Goal: Transaction & Acquisition: Purchase product/service

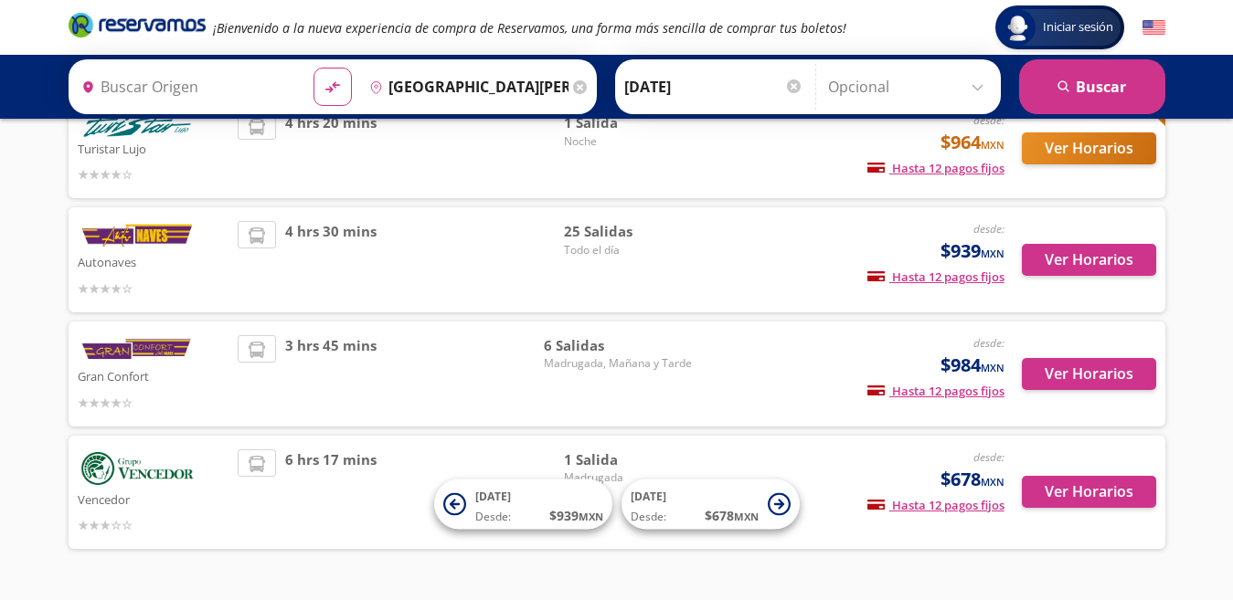
scroll to position [183, 0]
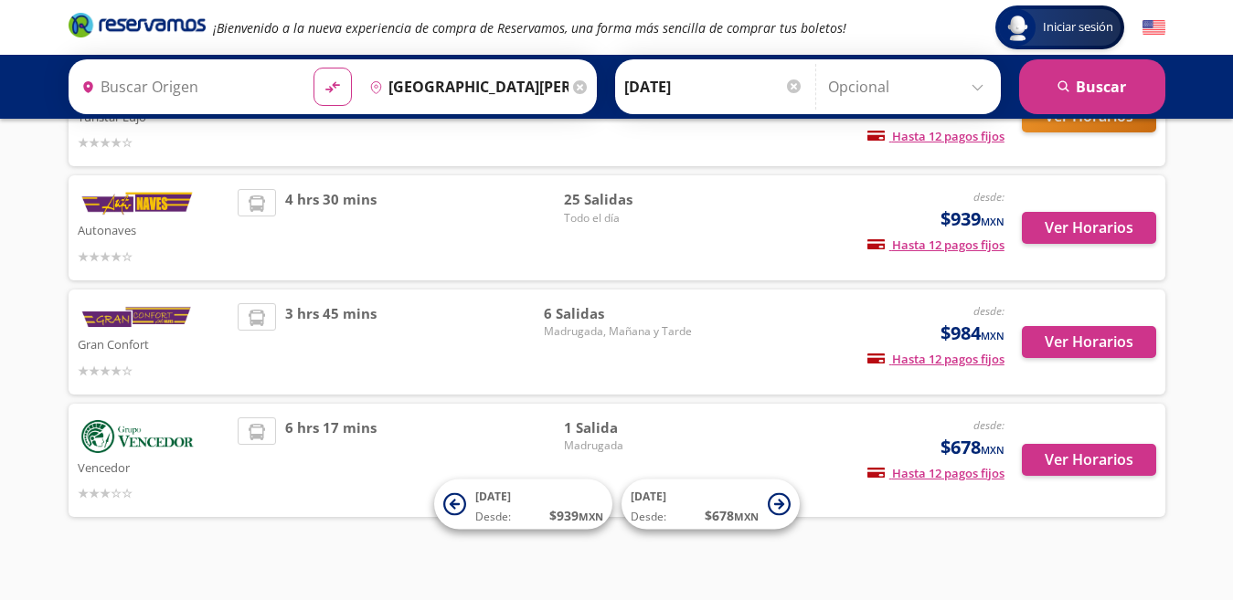
click at [578, 326] on span "Madrugada, Mañana y Tarde" at bounding box center [618, 332] width 148 height 16
click at [1059, 344] on button "Ver Horarios" at bounding box center [1089, 342] width 134 height 32
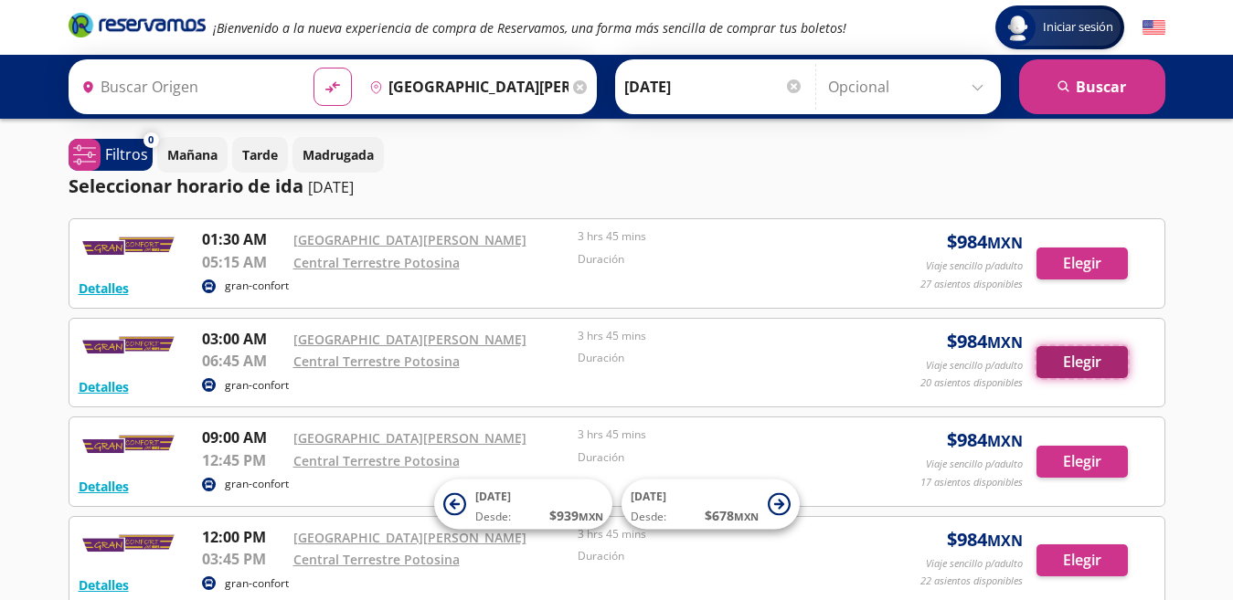
click at [1078, 370] on button "Elegir" at bounding box center [1081, 362] width 91 height 32
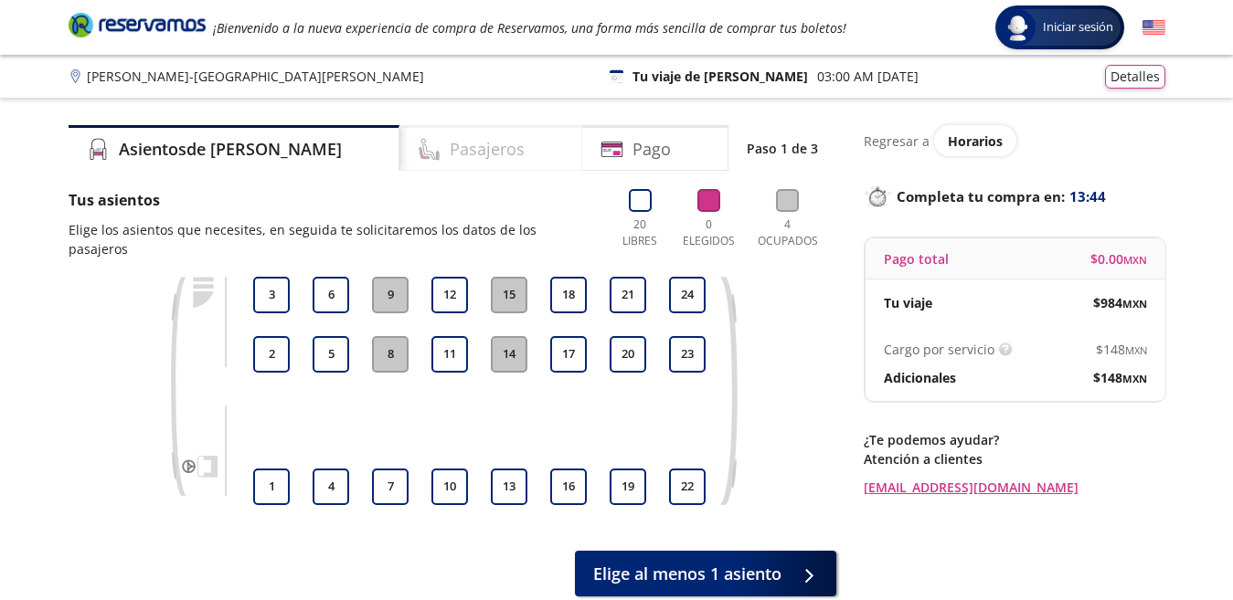
click at [470, 159] on div "Pasajeros" at bounding box center [490, 148] width 183 height 46
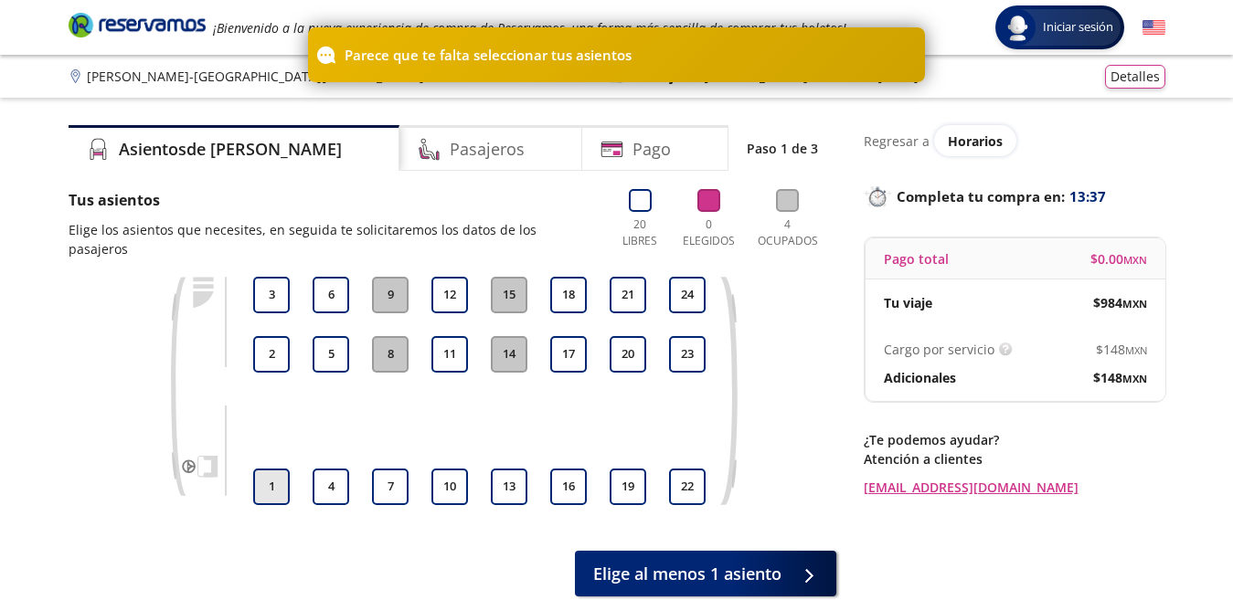
click at [274, 479] on button "1" at bounding box center [271, 487] width 37 height 37
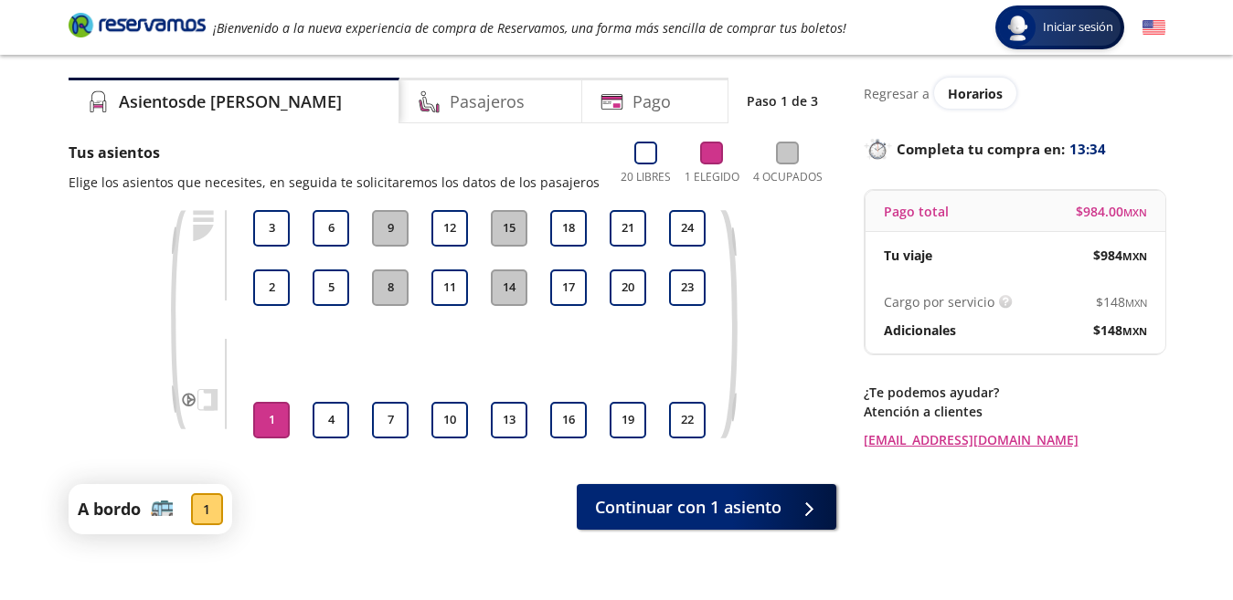
scroll to position [91, 0]
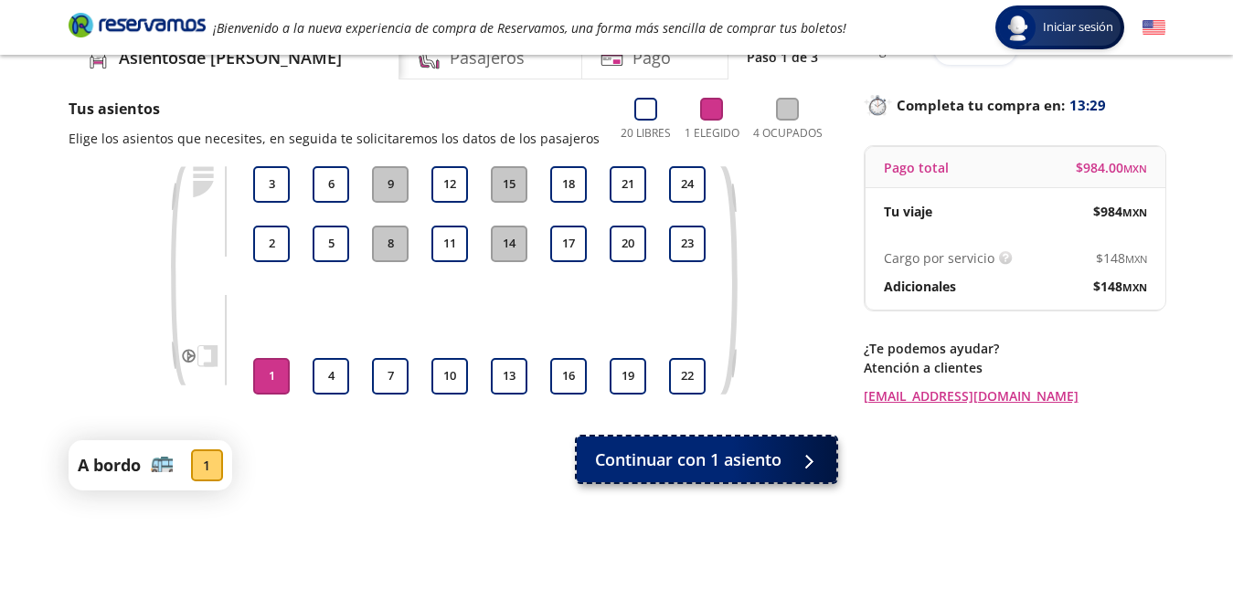
click at [793, 456] on div at bounding box center [804, 460] width 27 height 23
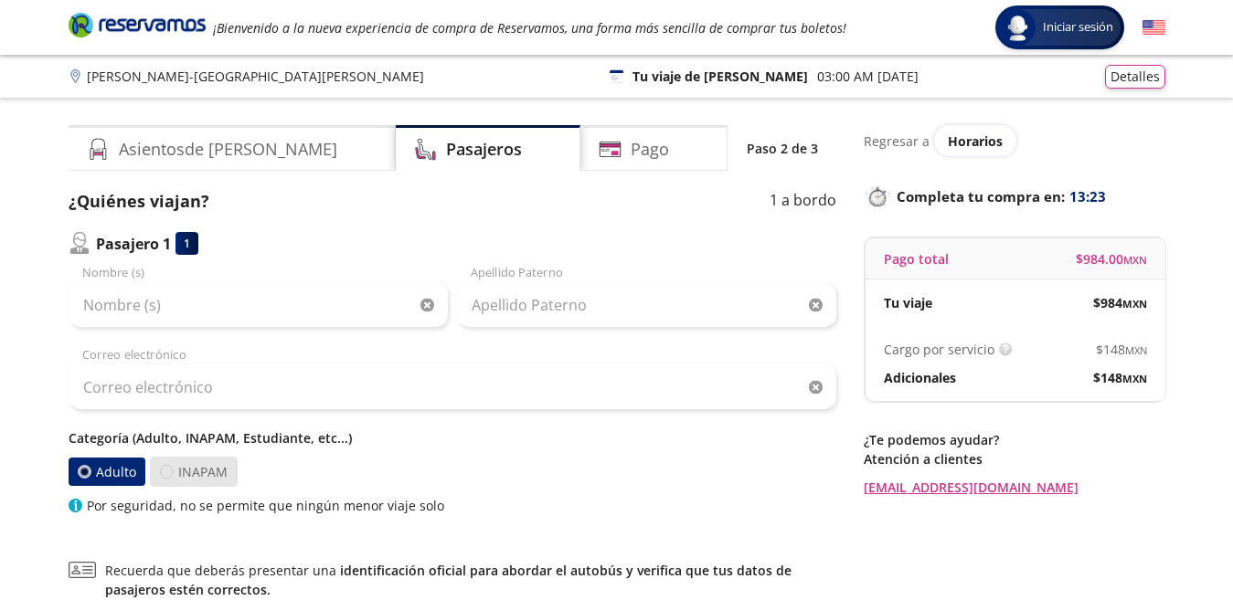
click at [165, 472] on div at bounding box center [167, 472] width 14 height 14
click at [165, 472] on input "INAPAM" at bounding box center [167, 472] width 12 height 12
radio input "true"
radio input "false"
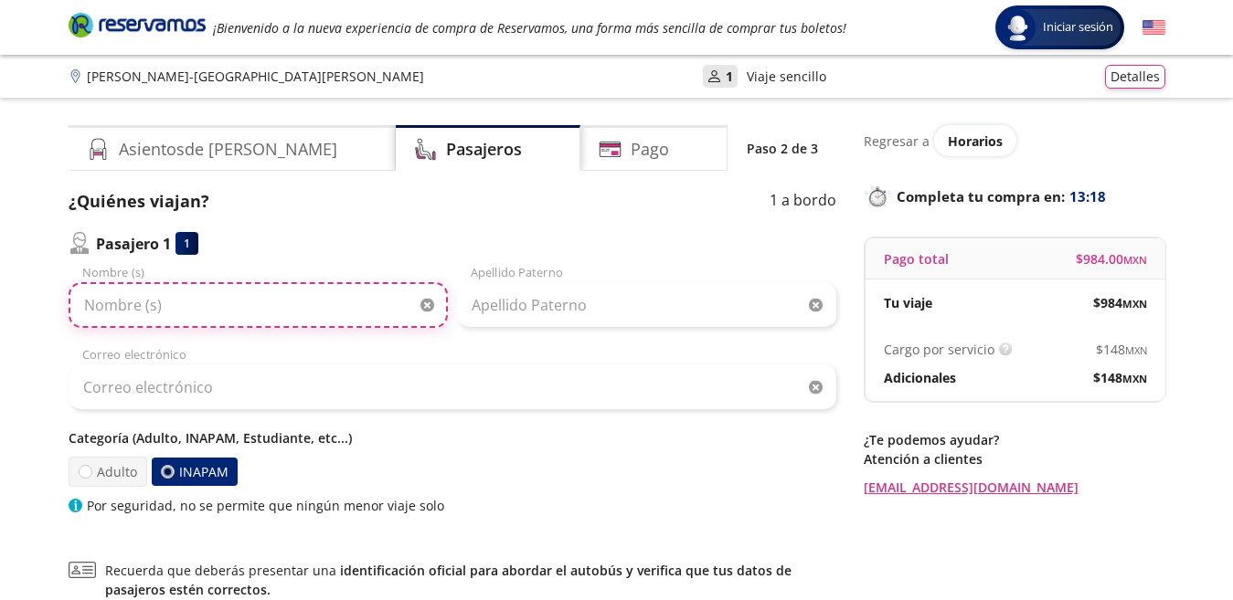
click at [143, 309] on input "Nombre (s)" at bounding box center [258, 305] width 379 height 46
type input "[PERSON_NAME]"
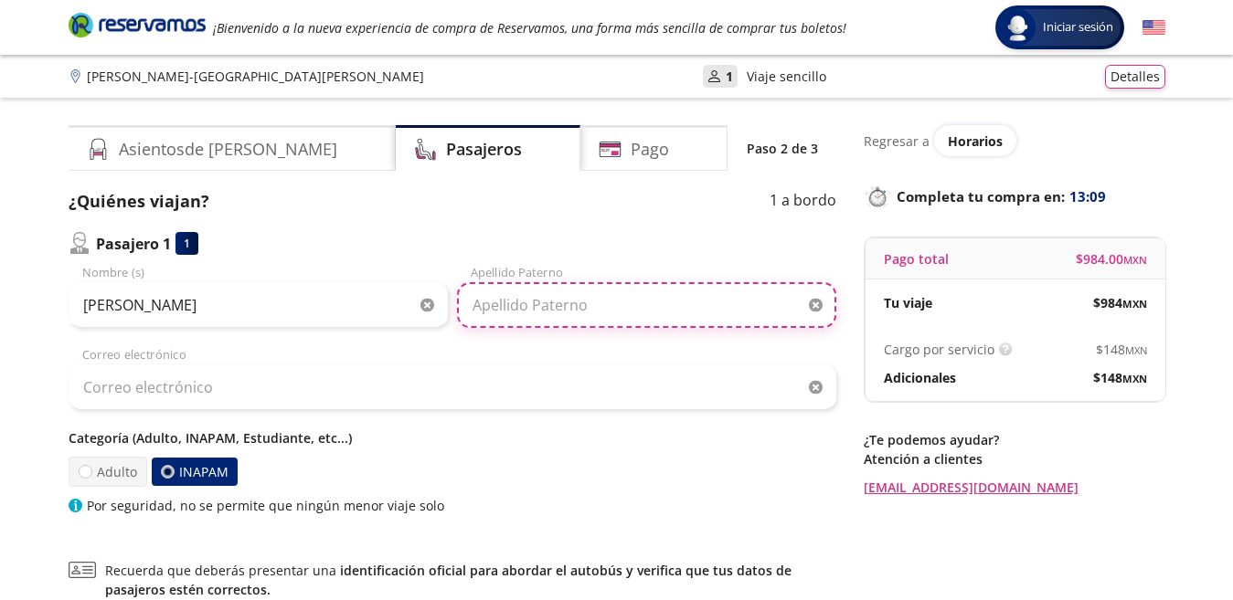
click at [515, 301] on input "Apellido Paterno" at bounding box center [646, 305] width 379 height 46
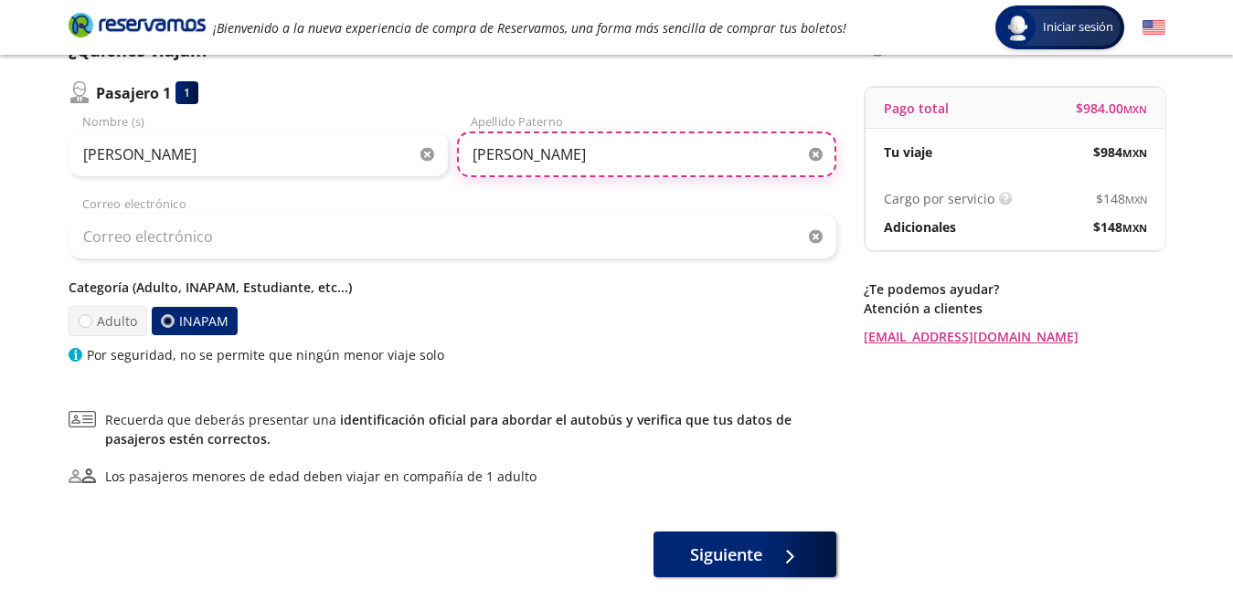
scroll to position [183, 0]
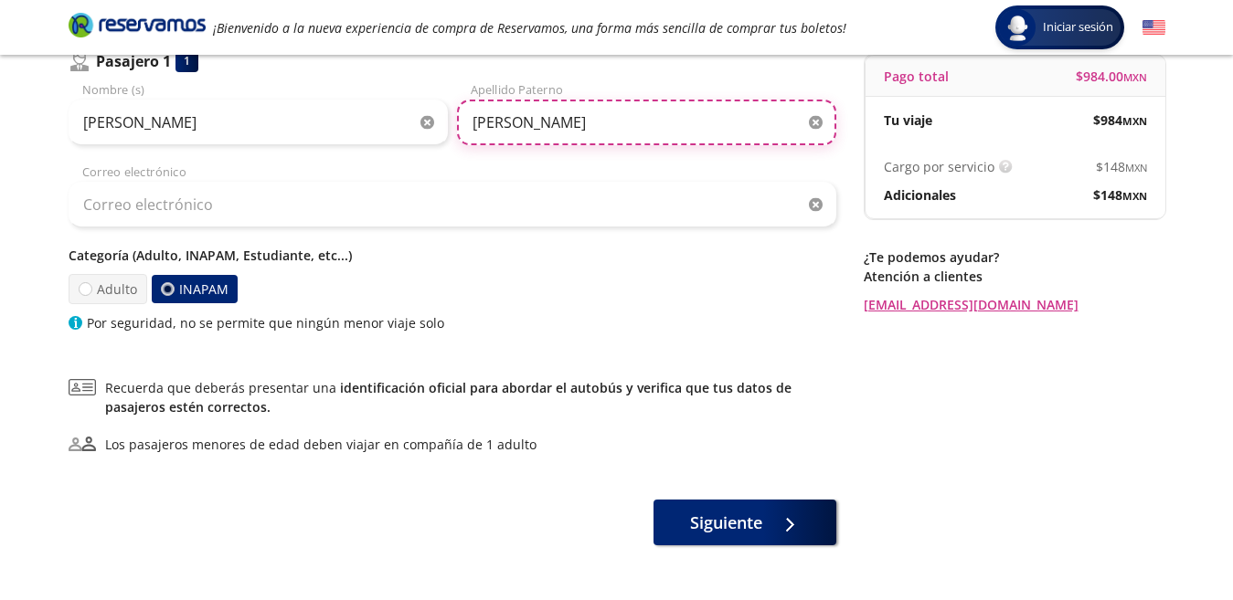
type input "[PERSON_NAME]"
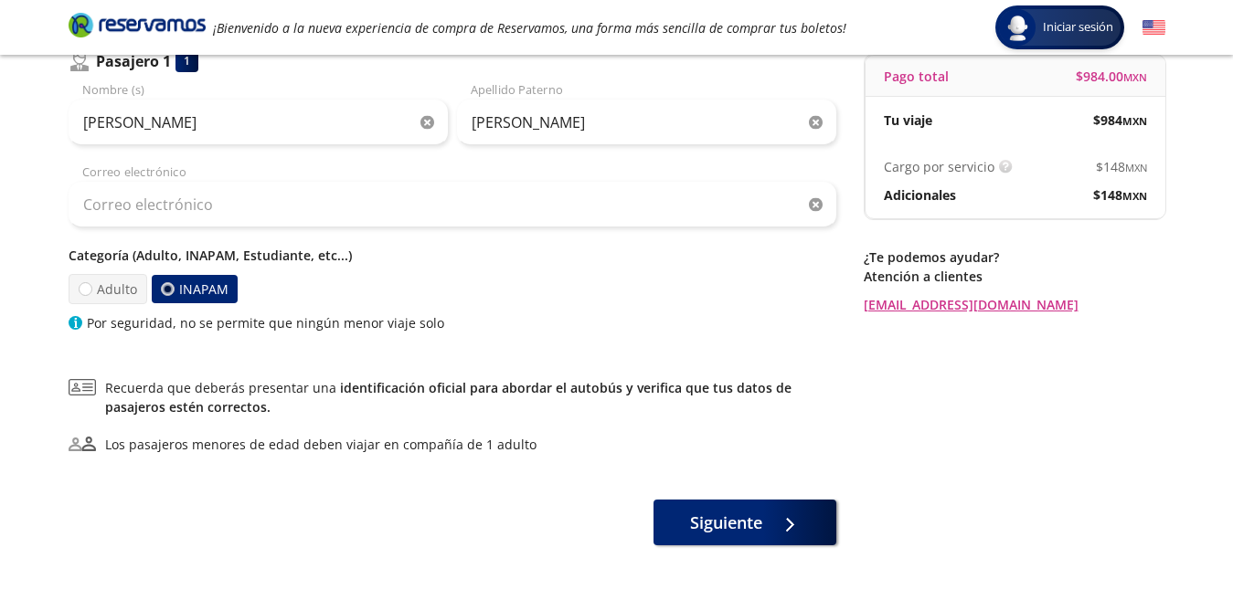
click at [787, 550] on div "Group 9 Created with Sketch. Datos para la compra [PERSON_NAME] - [GEOGRAPHIC_D…" at bounding box center [616, 240] width 1233 height 847
click at [793, 534] on button "Siguiente" at bounding box center [744, 519] width 183 height 46
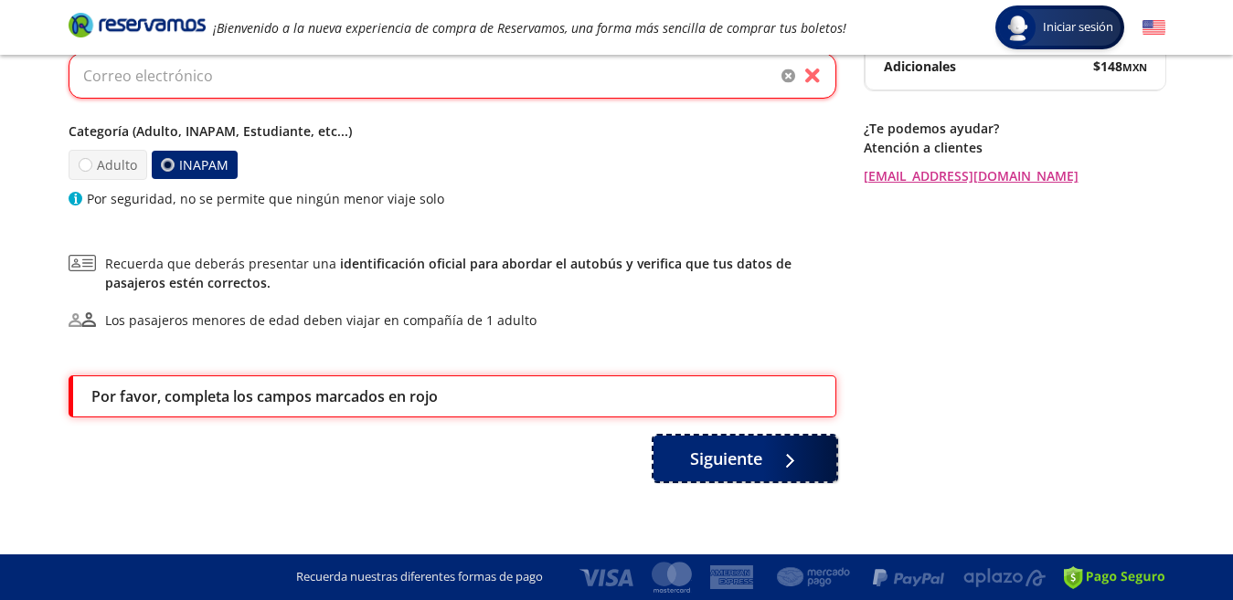
scroll to position [129, 0]
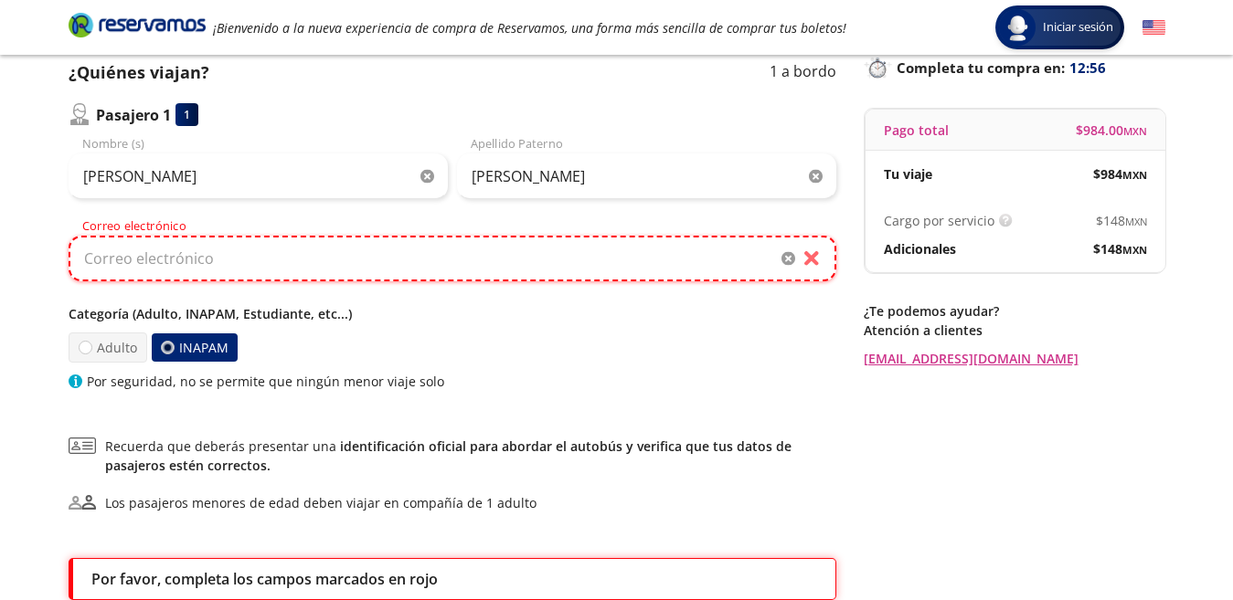
click at [90, 252] on input "Correo electrónico" at bounding box center [453, 259] width 768 height 46
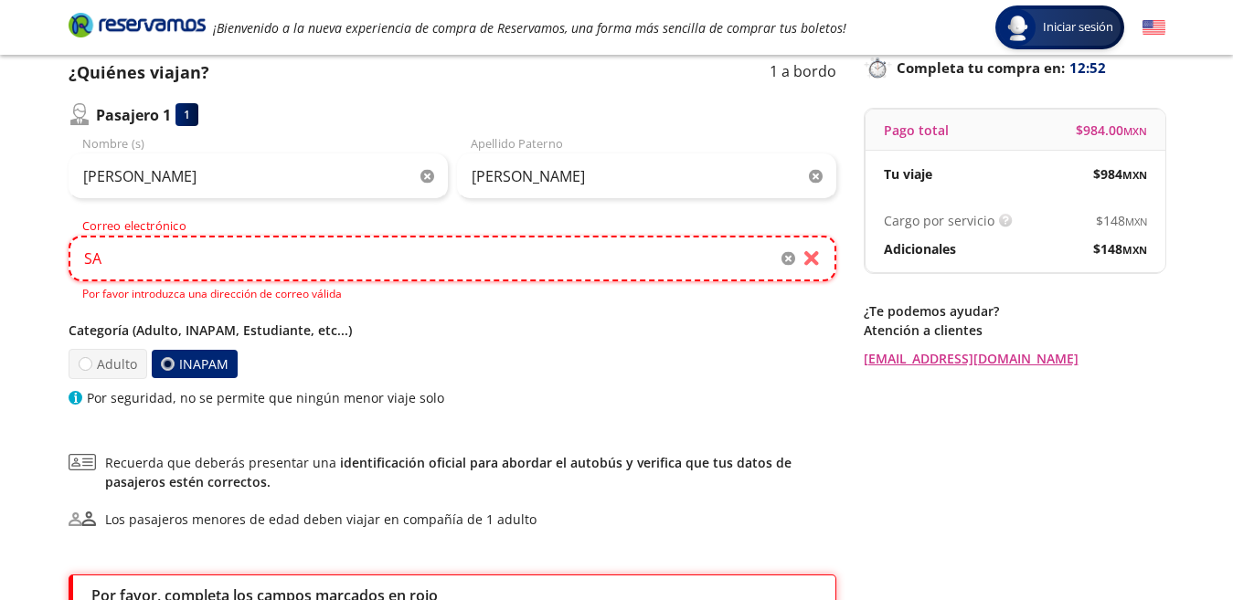
type input "S"
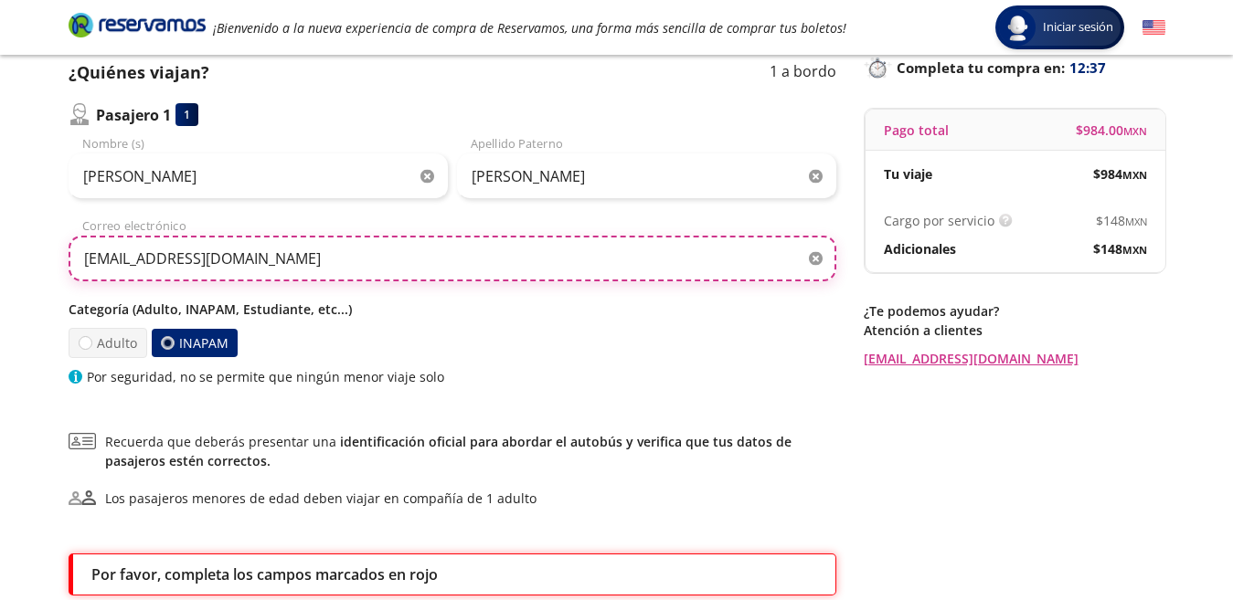
scroll to position [220, 0]
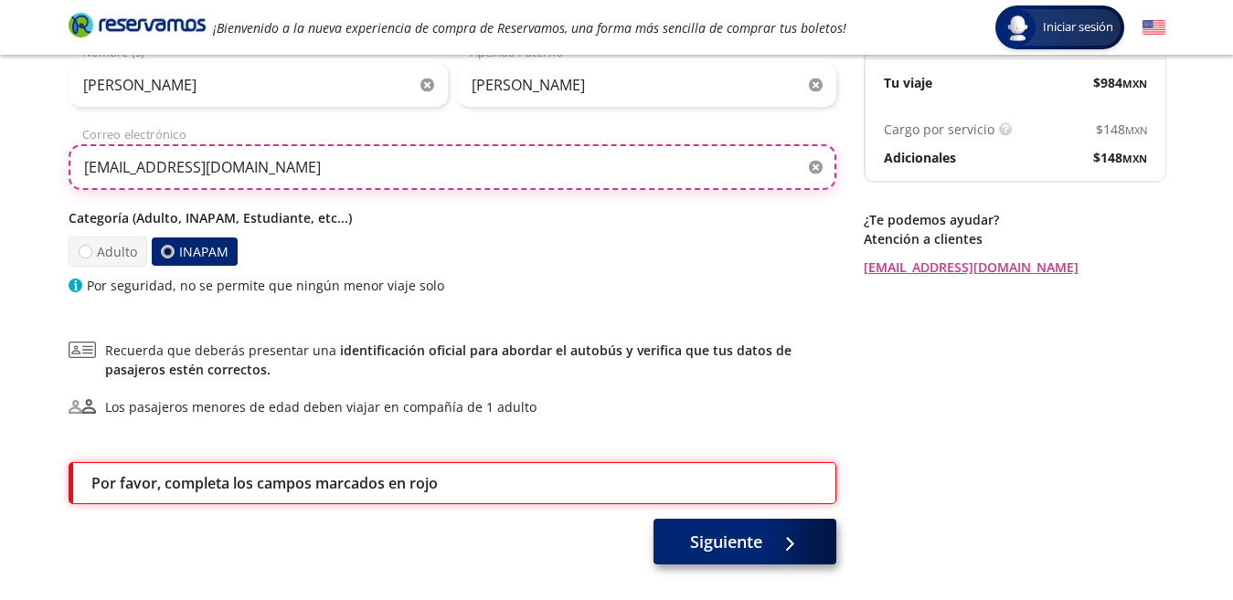
type input "[EMAIL_ADDRESS][DOMAIN_NAME]"
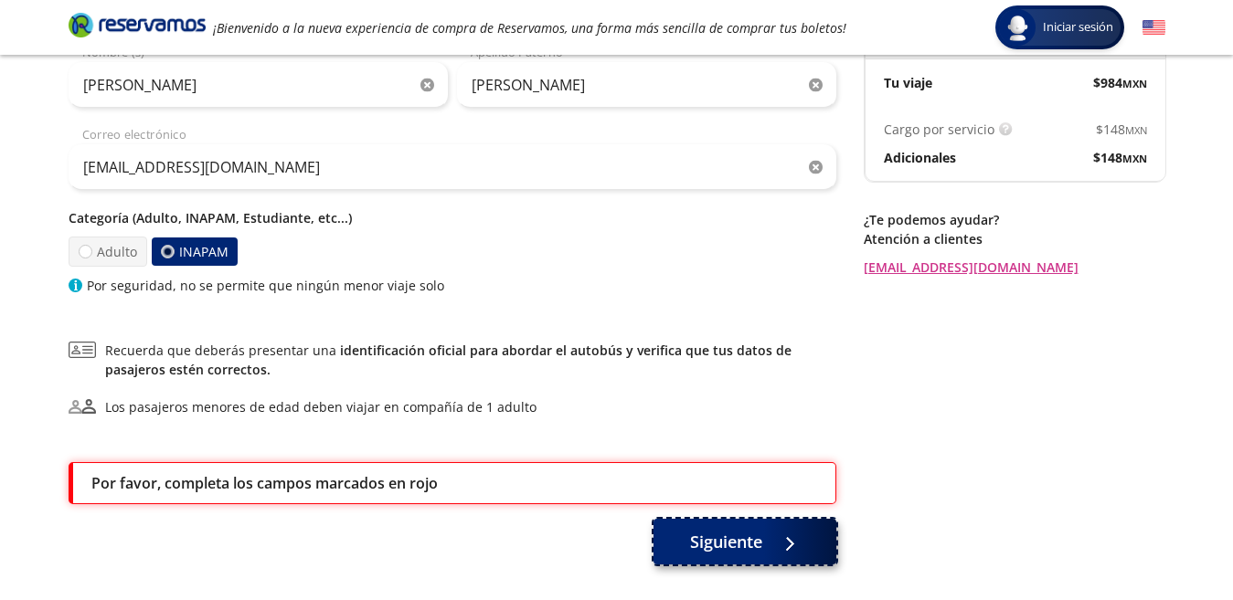
click at [809, 559] on button "Siguiente" at bounding box center [744, 542] width 183 height 46
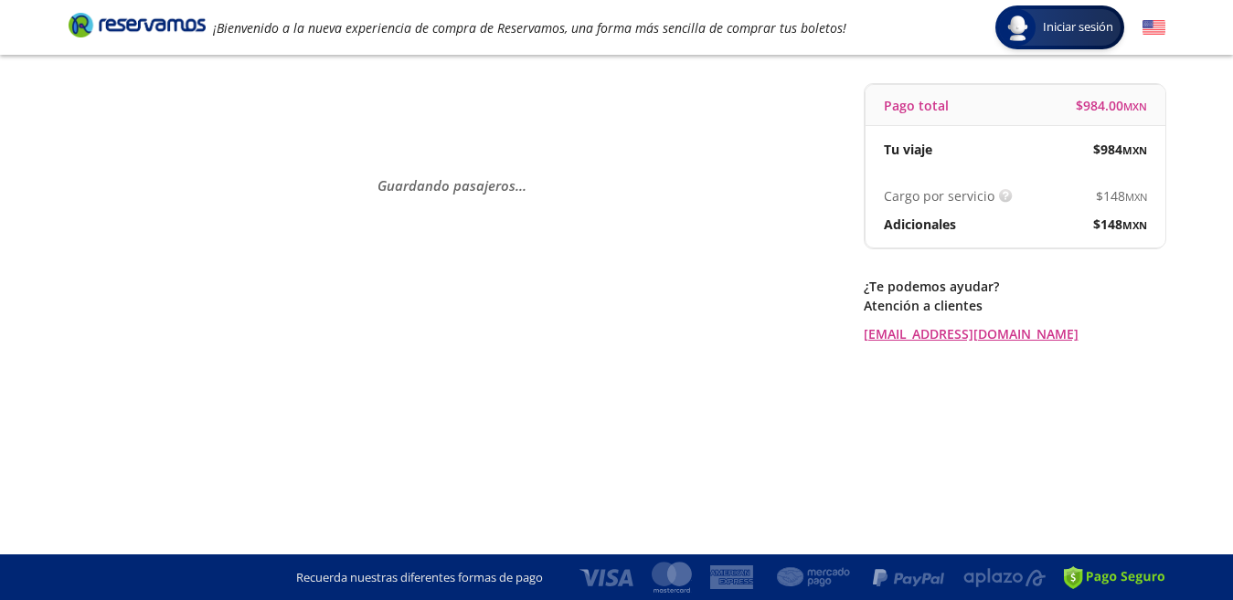
scroll to position [0, 0]
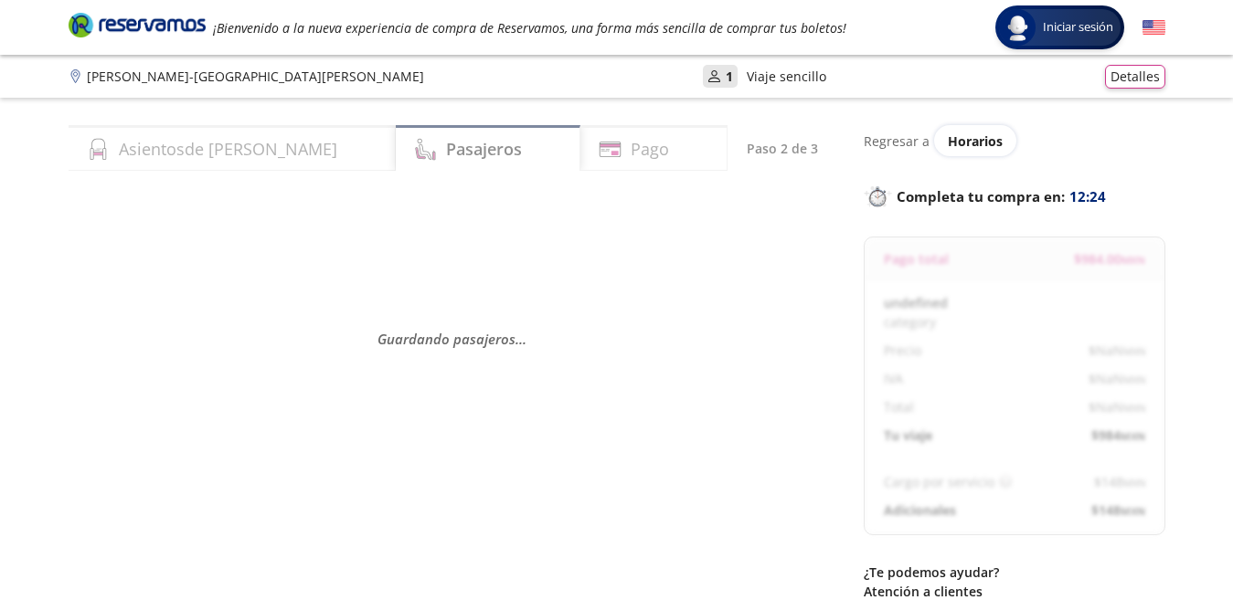
select select "MX"
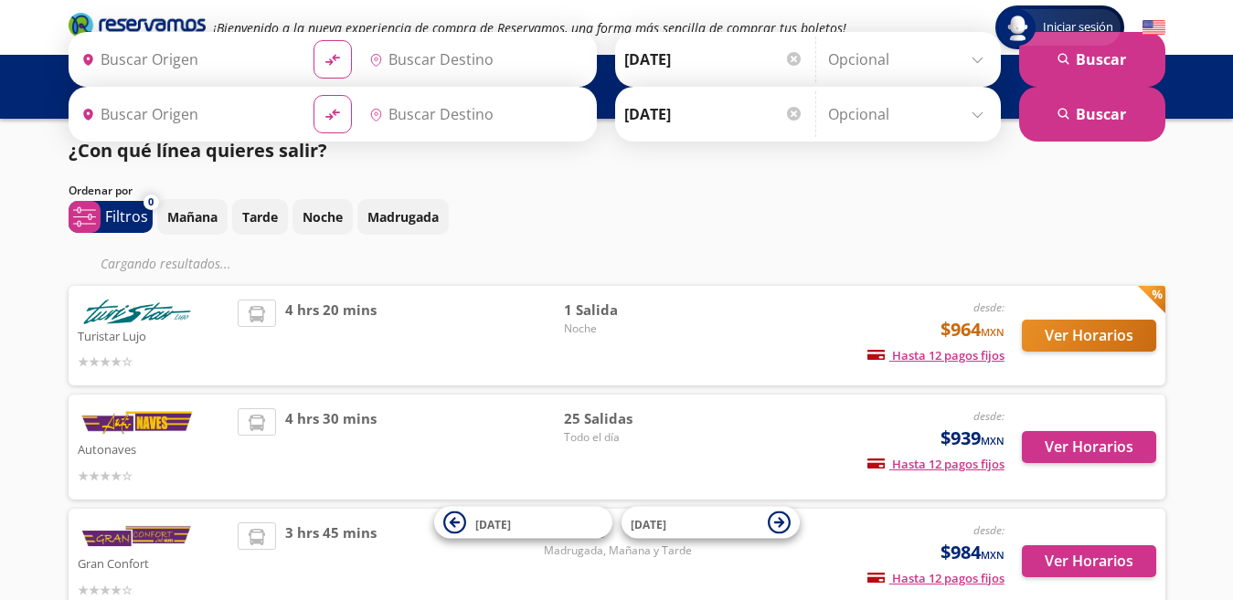
scroll to position [128, 0]
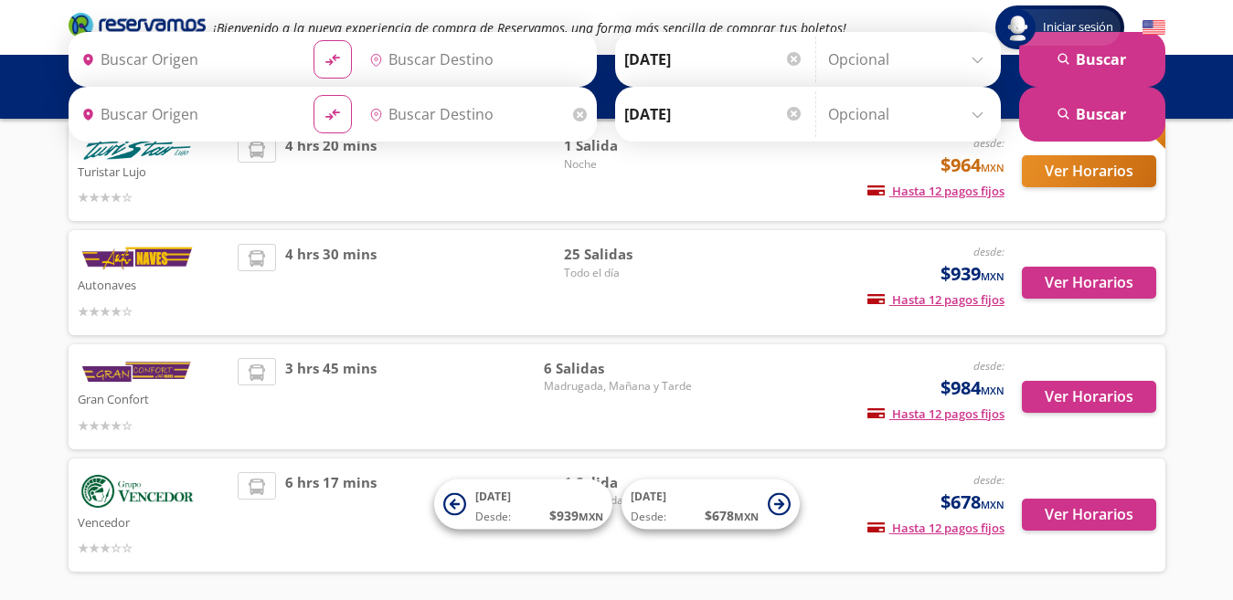
type input "[GEOGRAPHIC_DATA][PERSON_NAME], [GEOGRAPHIC_DATA][PERSON_NAME]"
click at [1069, 321] on div "Ver Horarios" at bounding box center [1080, 283] width 152 height 78
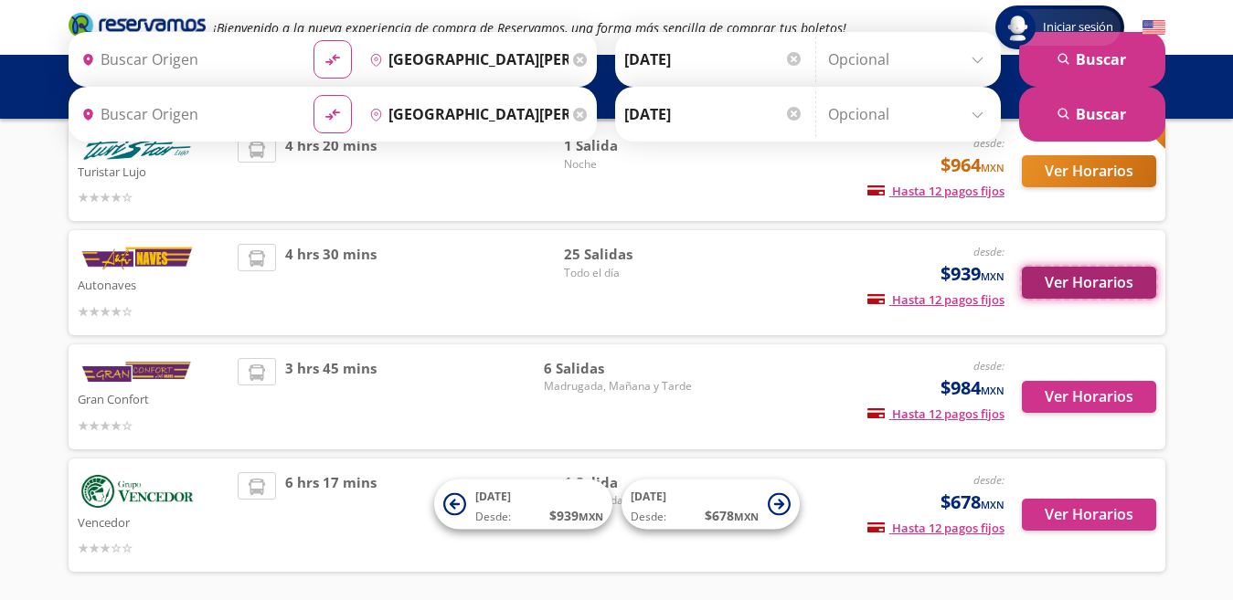
click at [1068, 282] on button "Ver Horarios" at bounding box center [1089, 283] width 134 height 32
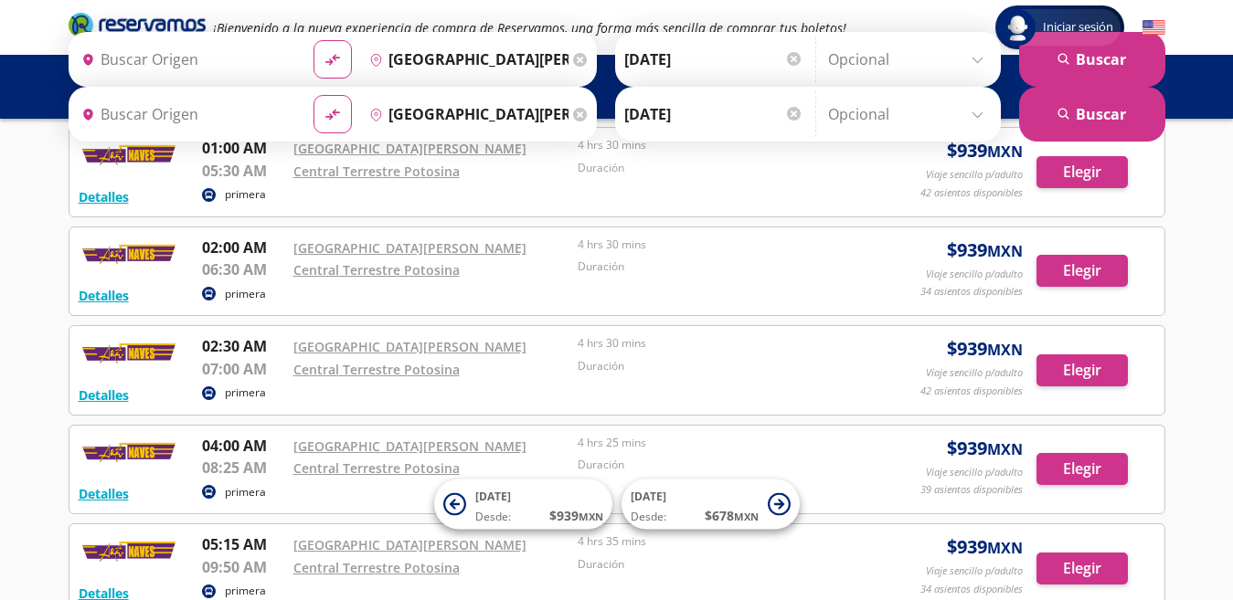
scroll to position [183, 0]
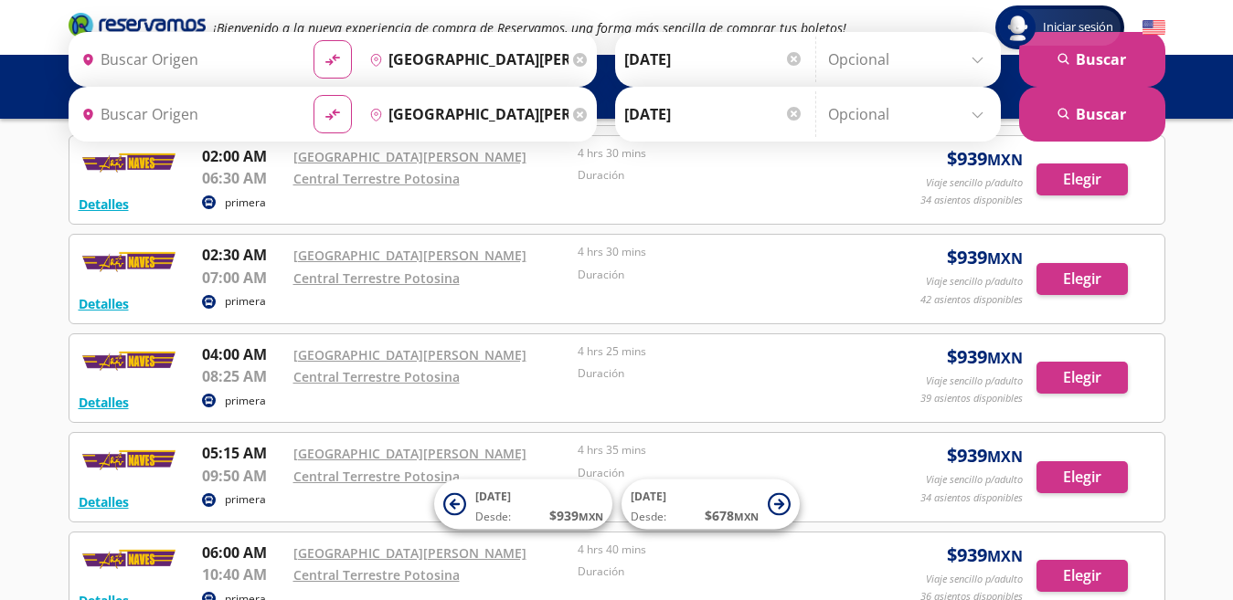
type input "[GEOGRAPHIC_DATA][PERSON_NAME], [GEOGRAPHIC_DATA][PERSON_NAME]"
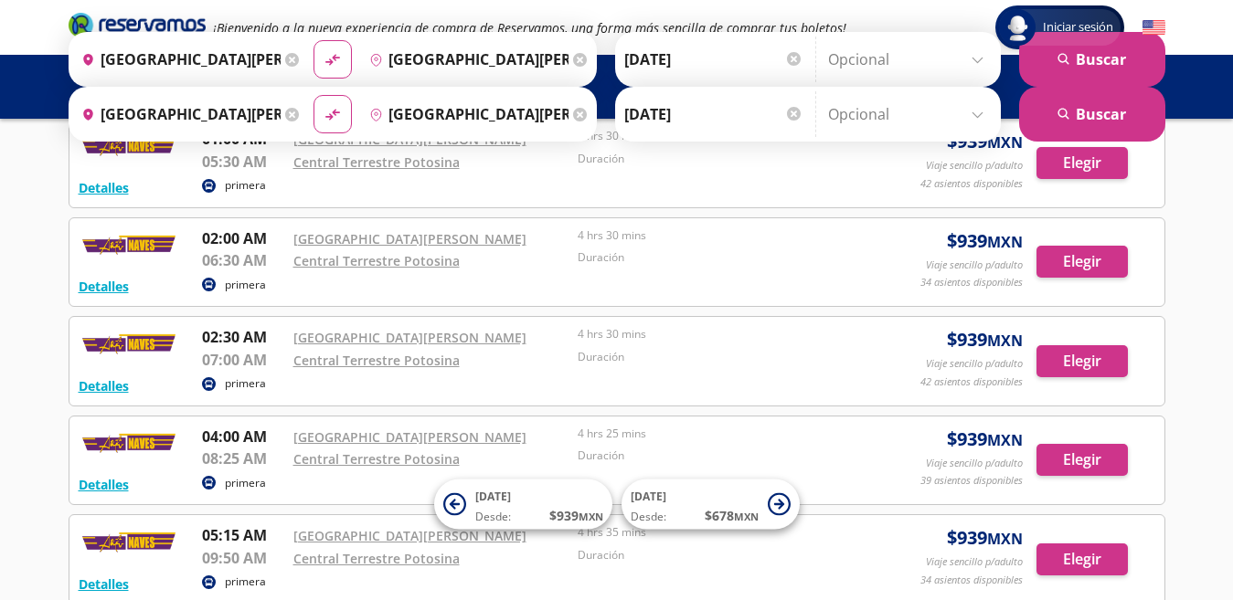
scroll to position [0, 0]
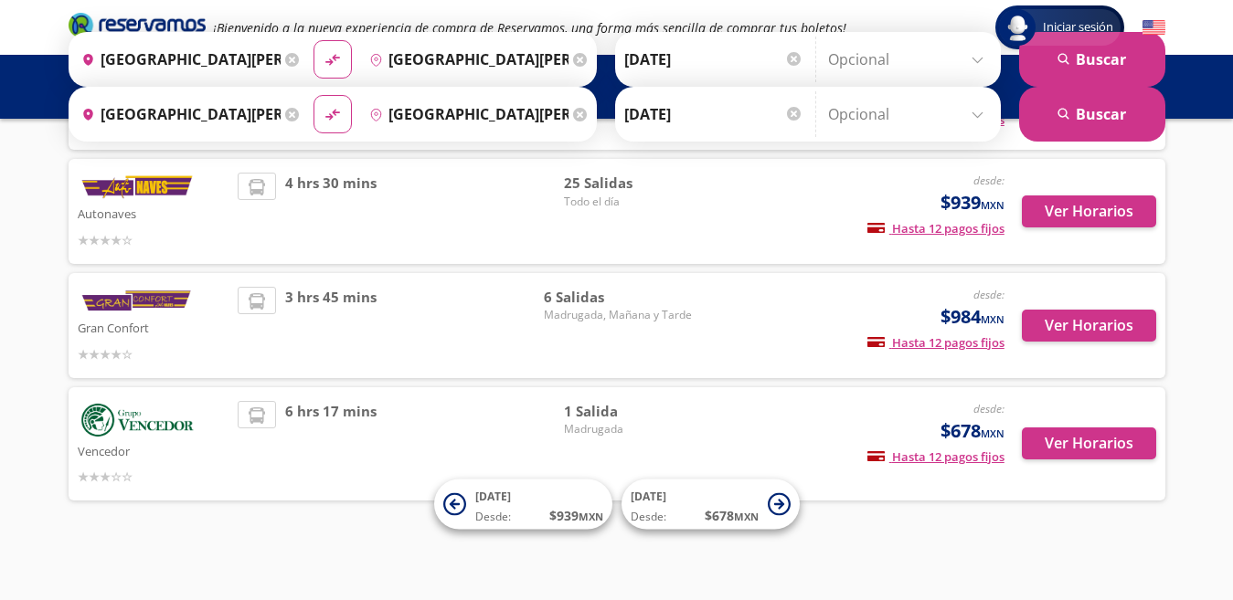
scroll to position [200, 0]
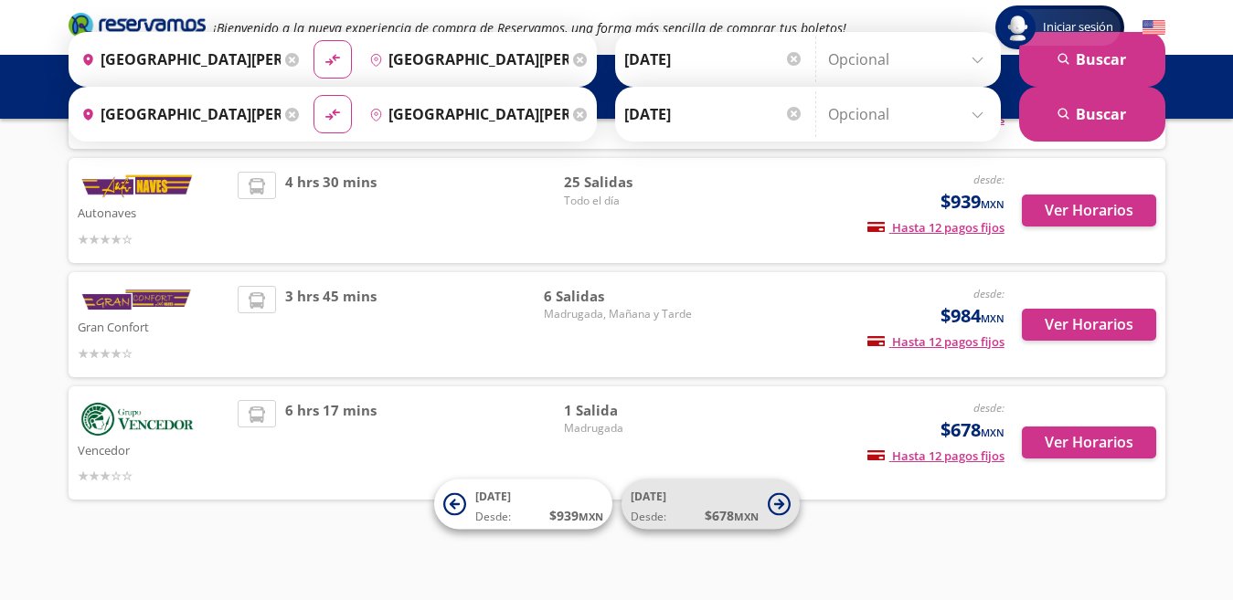
click at [740, 515] on small "MXN" at bounding box center [746, 517] width 25 height 14
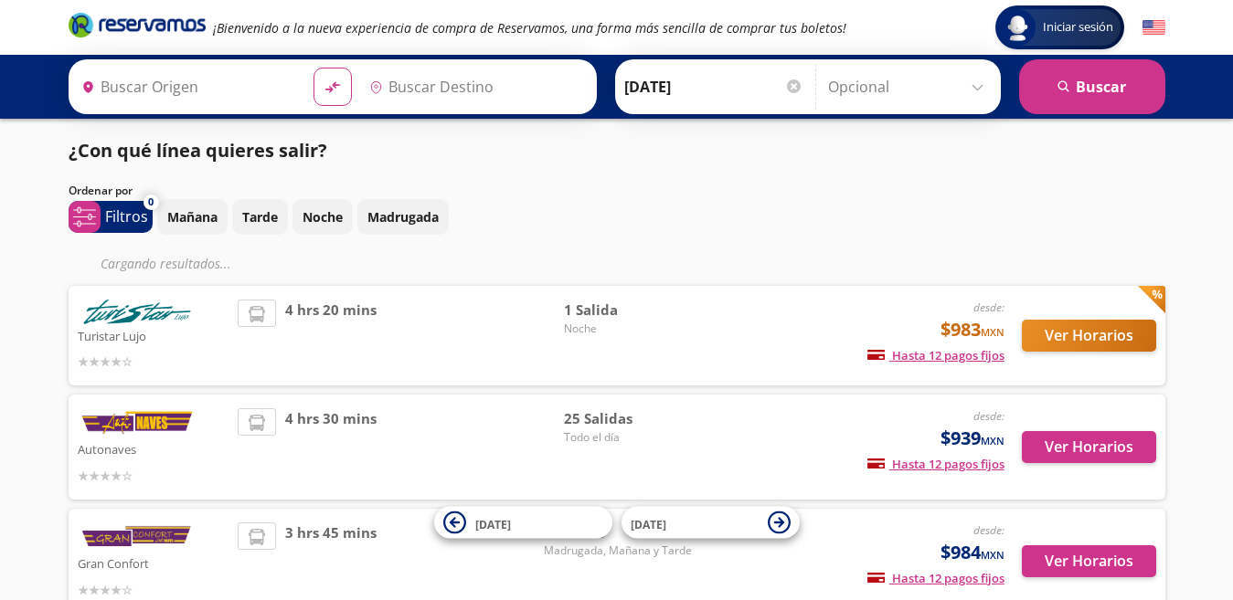
type input "[GEOGRAPHIC_DATA][PERSON_NAME], [GEOGRAPHIC_DATA][PERSON_NAME]"
